Goal: Task Accomplishment & Management: Complete application form

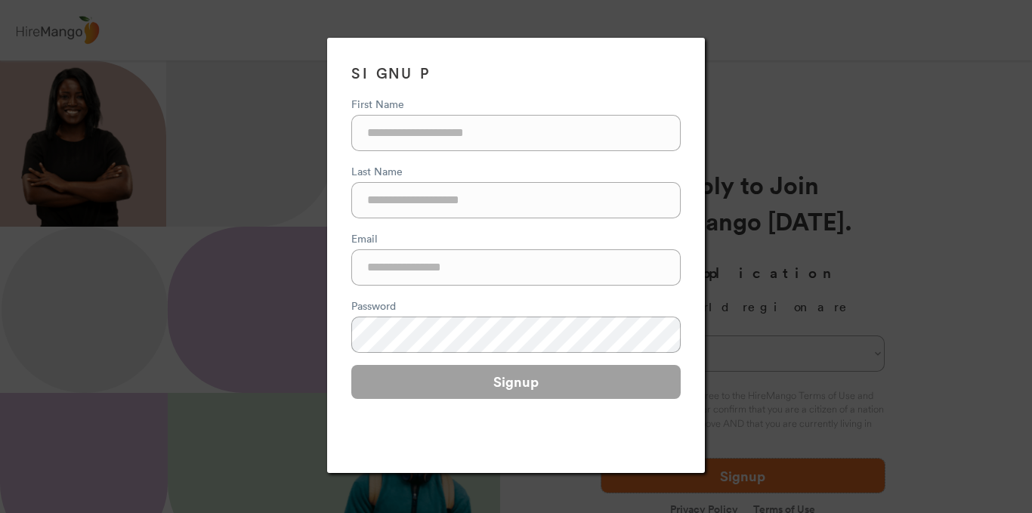
select select "********"
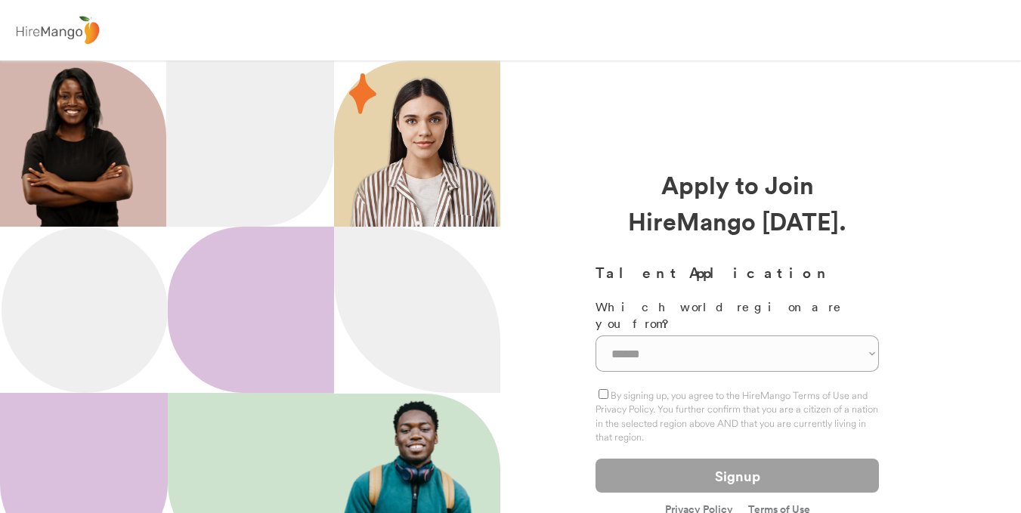
select select "********"
